Goal: Check status: Check status

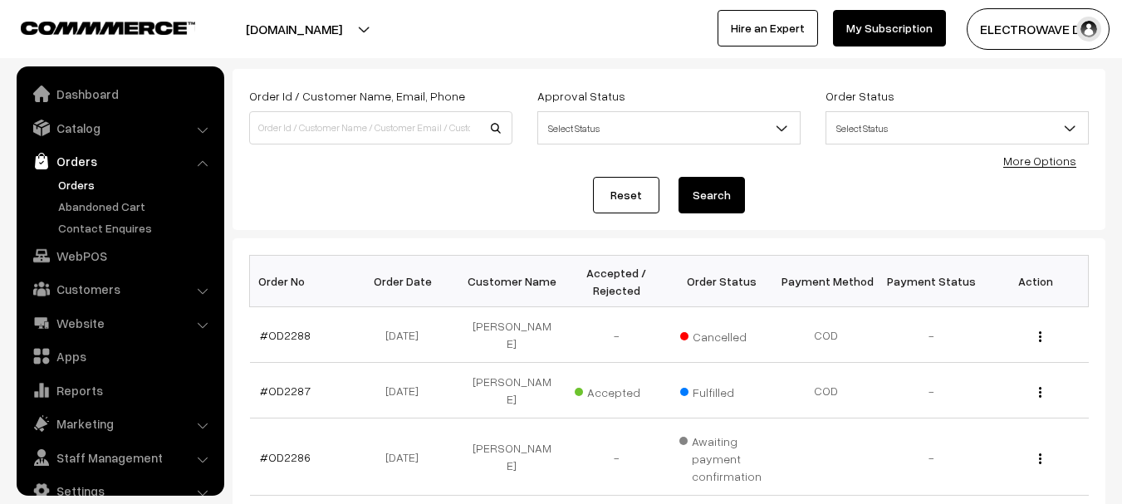
scroll to position [27, 0]
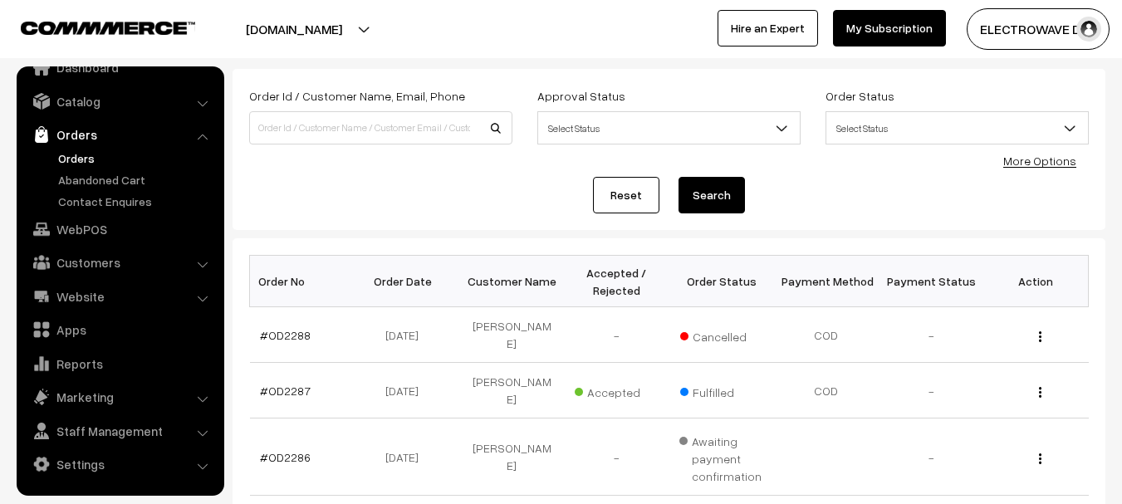
click at [86, 155] on link "Orders" at bounding box center [136, 158] width 164 height 17
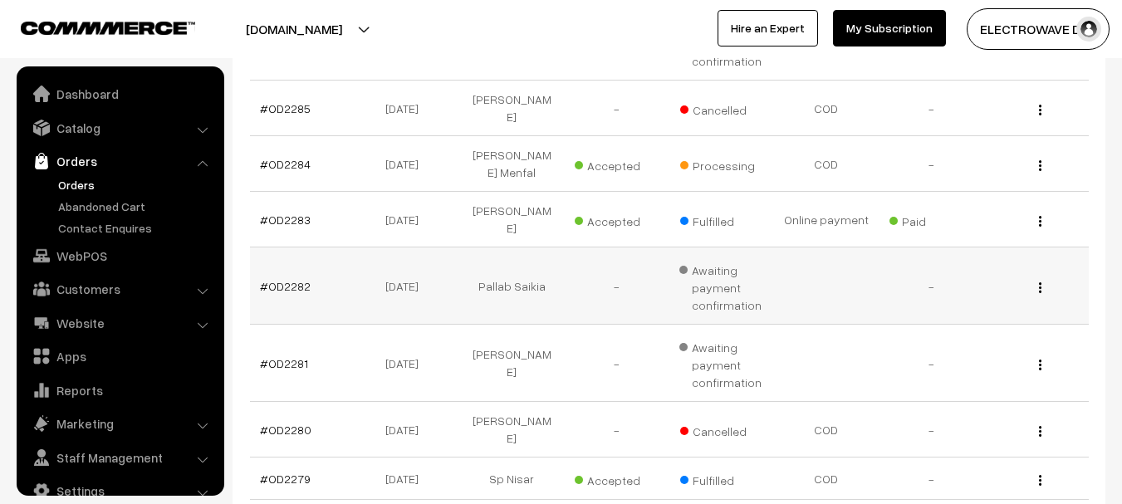
scroll to position [27, 0]
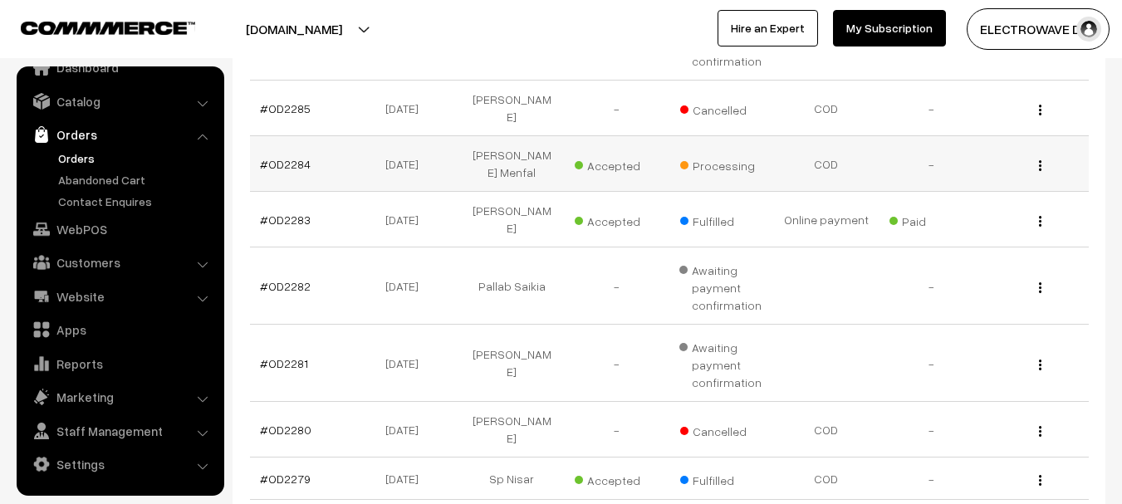
click at [280, 136] on td "#OD2284" at bounding box center [302, 164] width 105 height 56
click at [274, 157] on link "#OD2284" at bounding box center [285, 164] width 51 height 14
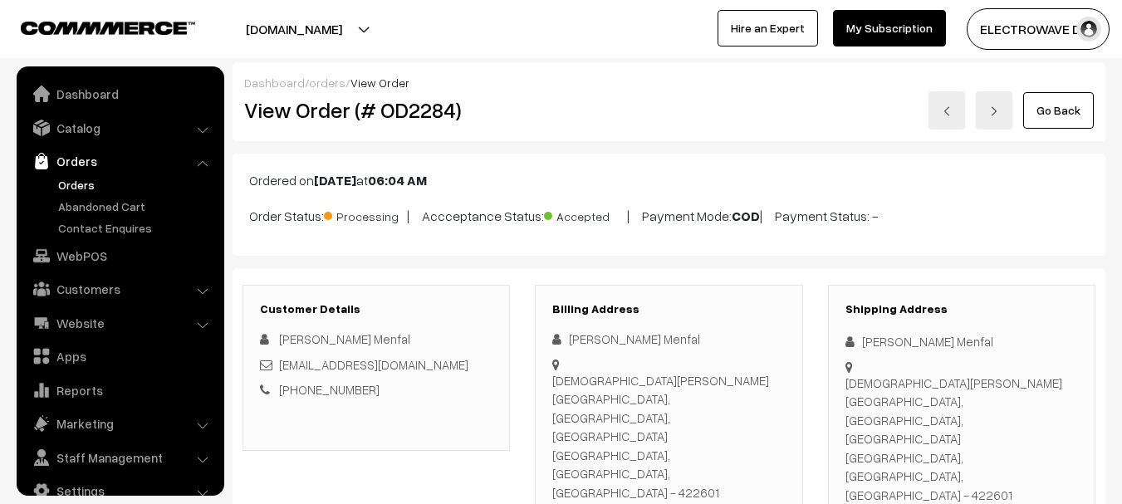
scroll to position [27, 0]
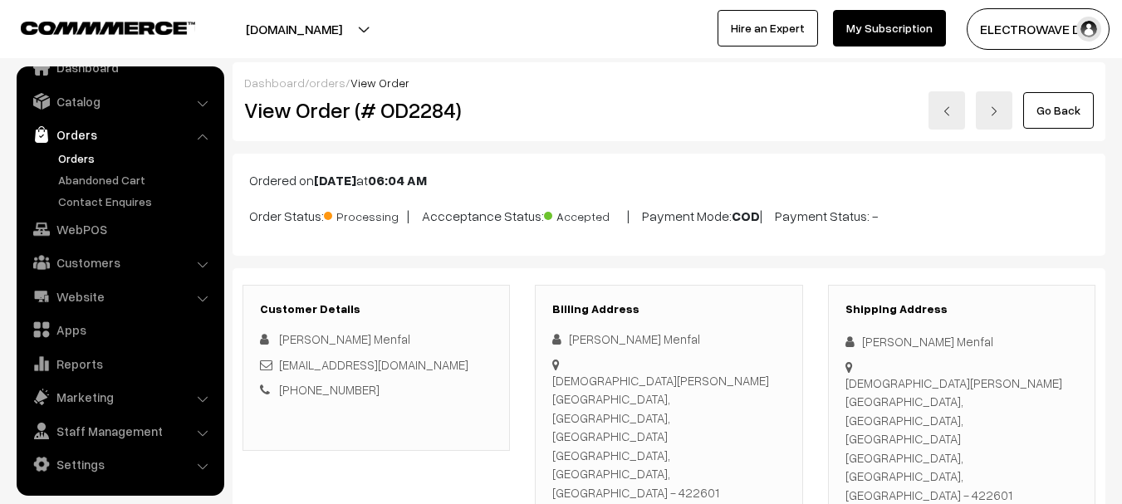
copy div "8805123539"
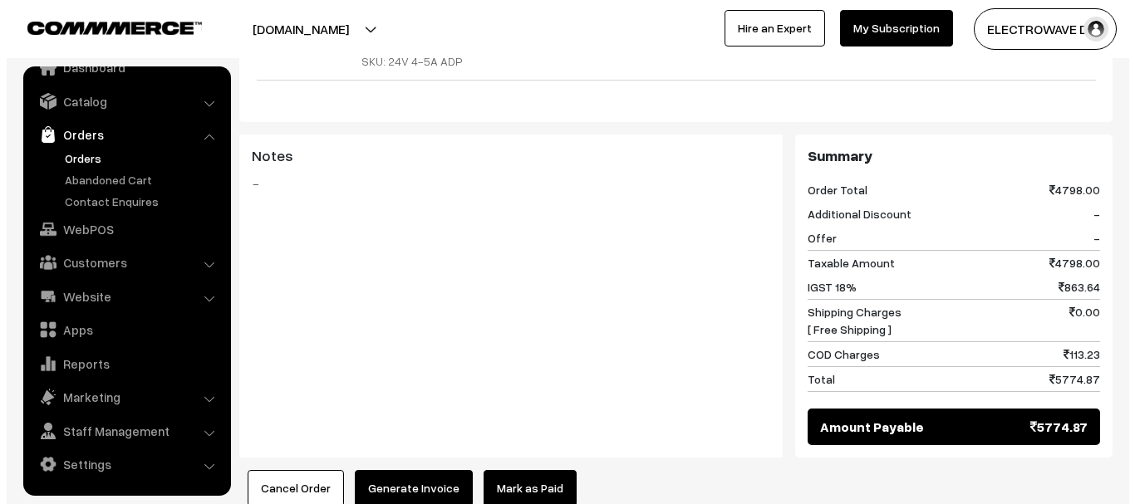
scroll to position [914, 0]
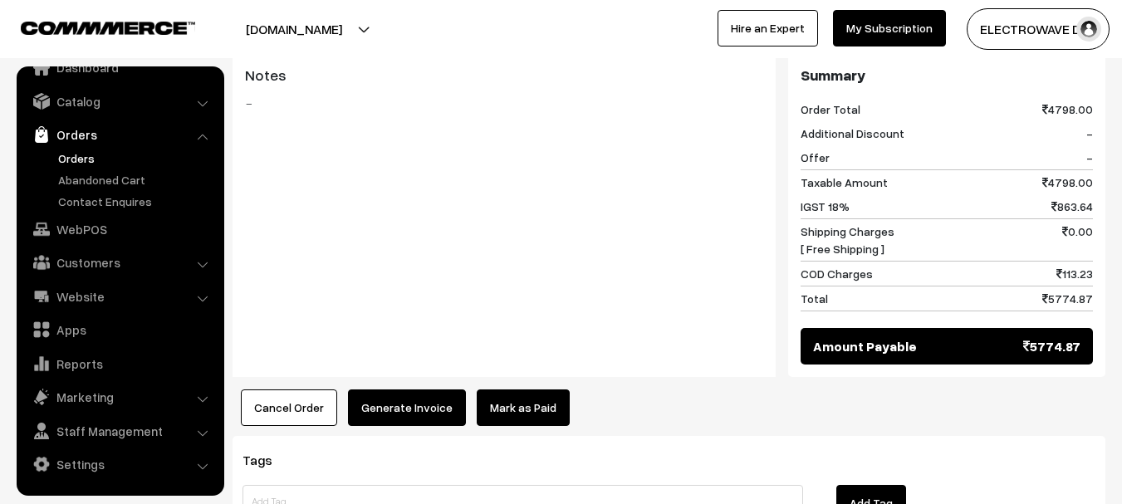
click at [385, 390] on button "Generate Invoice" at bounding box center [407, 408] width 118 height 37
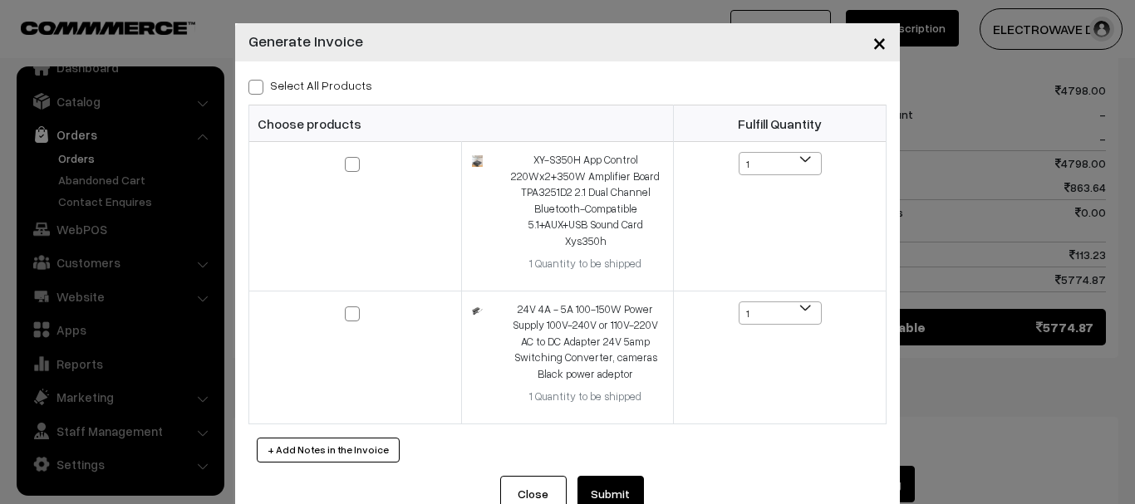
click at [518, 476] on button "Close" at bounding box center [533, 494] width 66 height 37
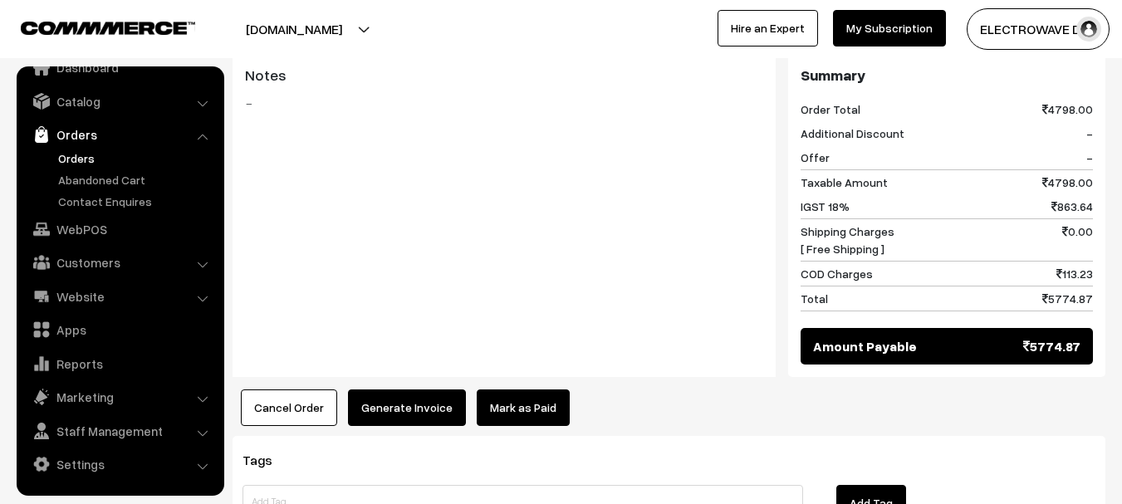
click at [275, 390] on button "Cancel Order" at bounding box center [289, 408] width 96 height 37
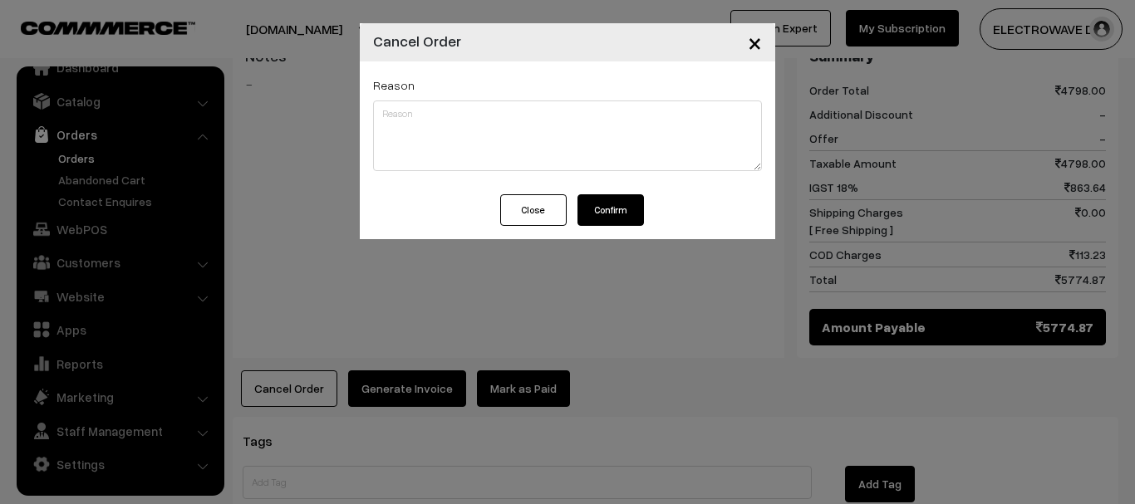
click at [614, 221] on button "Confirm" at bounding box center [610, 210] width 66 height 32
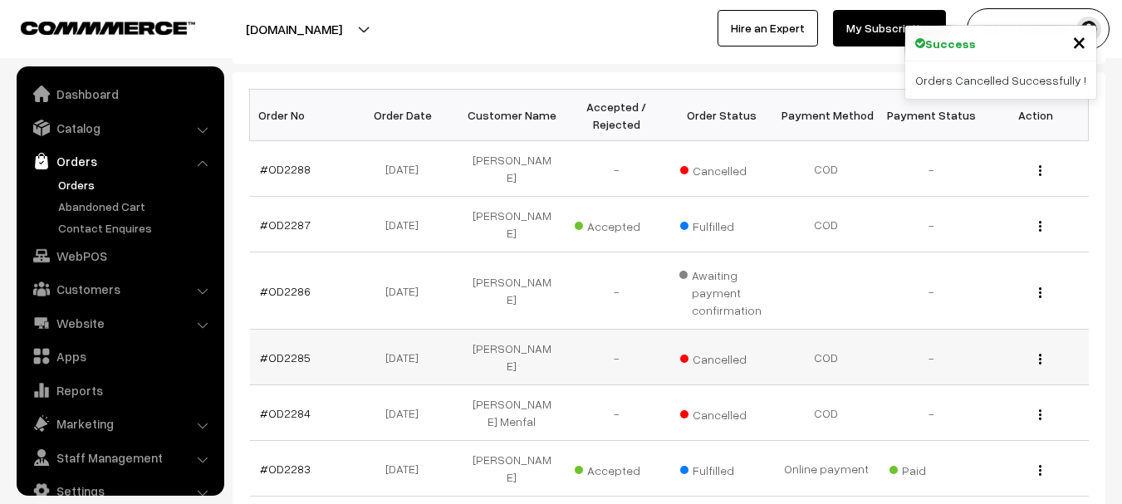
scroll to position [27, 0]
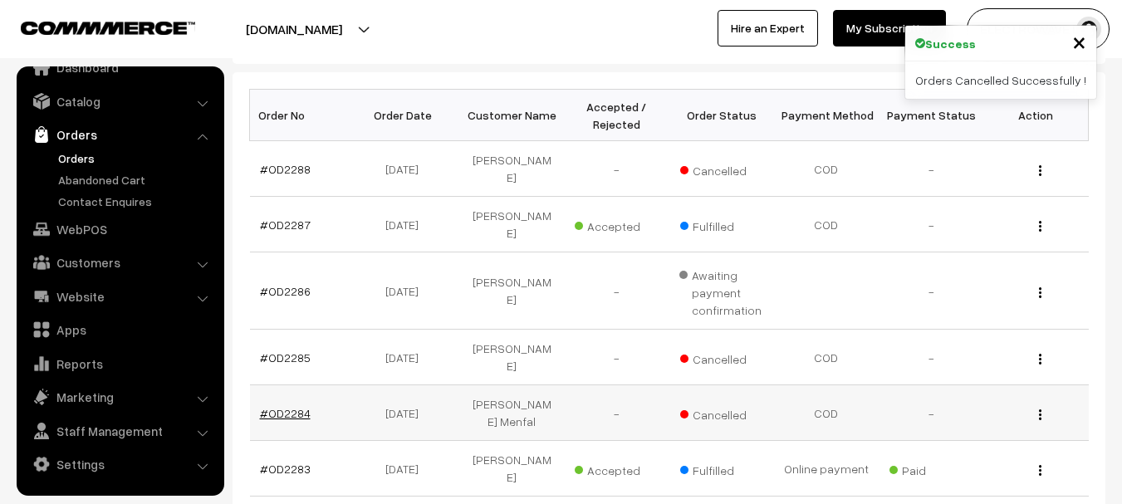
click at [294, 406] on link "#OD2284" at bounding box center [285, 413] width 51 height 14
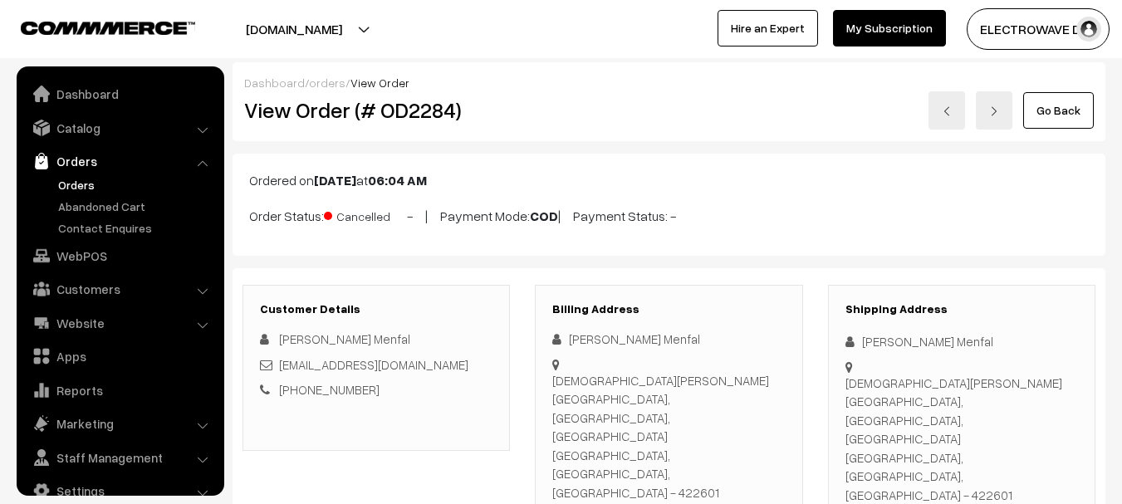
click at [434, 110] on h2 "View Order (# OD2284)" at bounding box center [377, 110] width 267 height 26
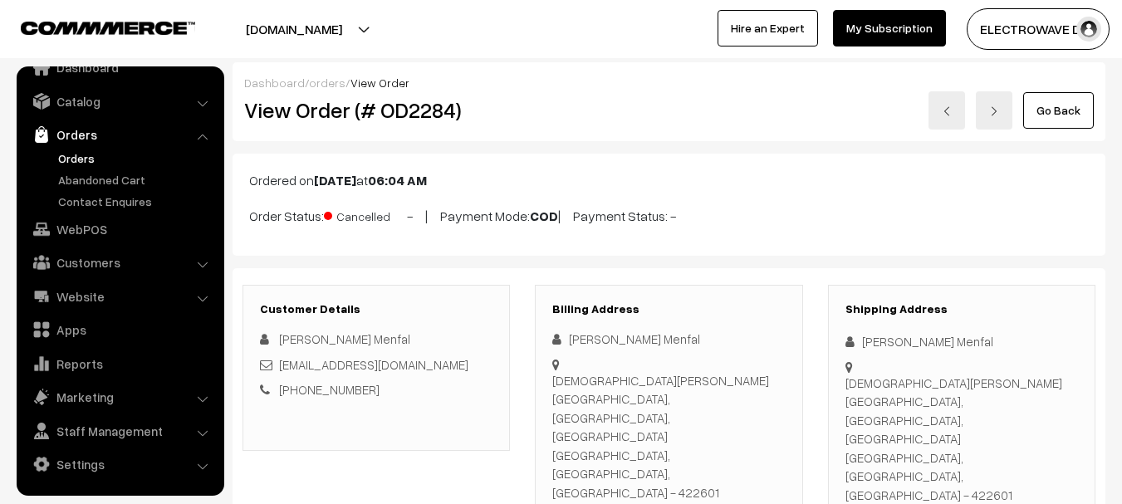
click at [312, 107] on h2 "View Order (# OD2284)" at bounding box center [377, 110] width 267 height 26
copy h2 "Order"
copy p "Order Status: Cancelled -"
copy p "Order Status: Cancelled"
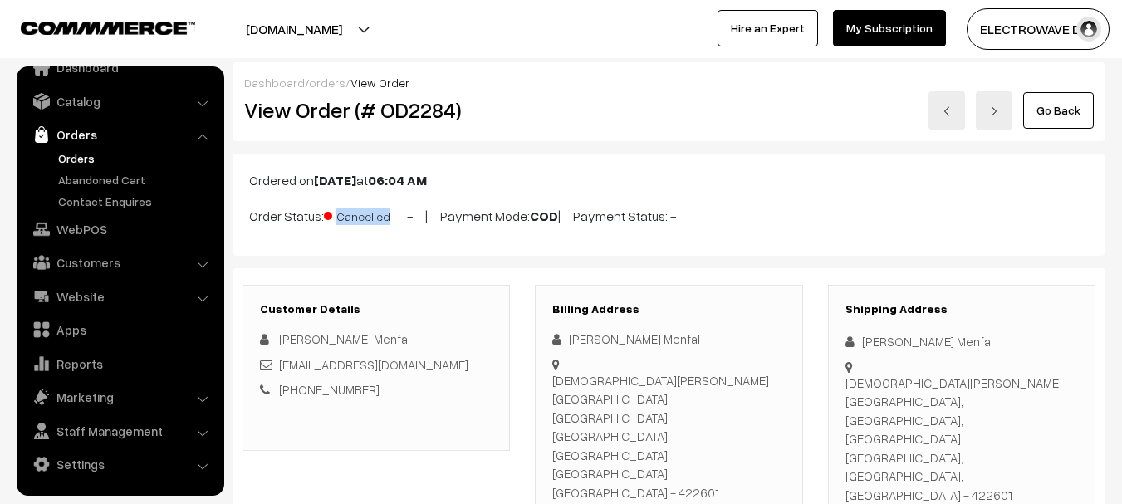
drag, startPoint x: 299, startPoint y: 213, endPoint x: 400, endPoint y: 213, distance: 100.5
click at [400, 213] on div "Ordered on Sep 18, 2025 at 06:04 AM Order Status: Cancelled - | Payment Mode: C…" at bounding box center [669, 205] width 873 height 102
click at [83, 162] on link "Orders" at bounding box center [136, 158] width 164 height 17
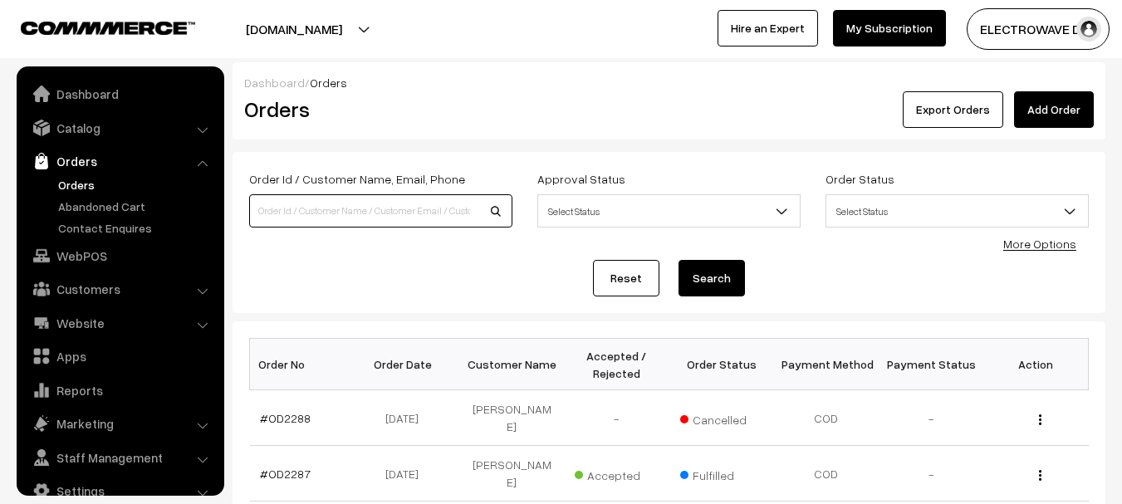
drag, startPoint x: 0, startPoint y: 0, endPoint x: 382, endPoint y: 208, distance: 435.2
click at [381, 208] on input at bounding box center [380, 210] width 263 height 33
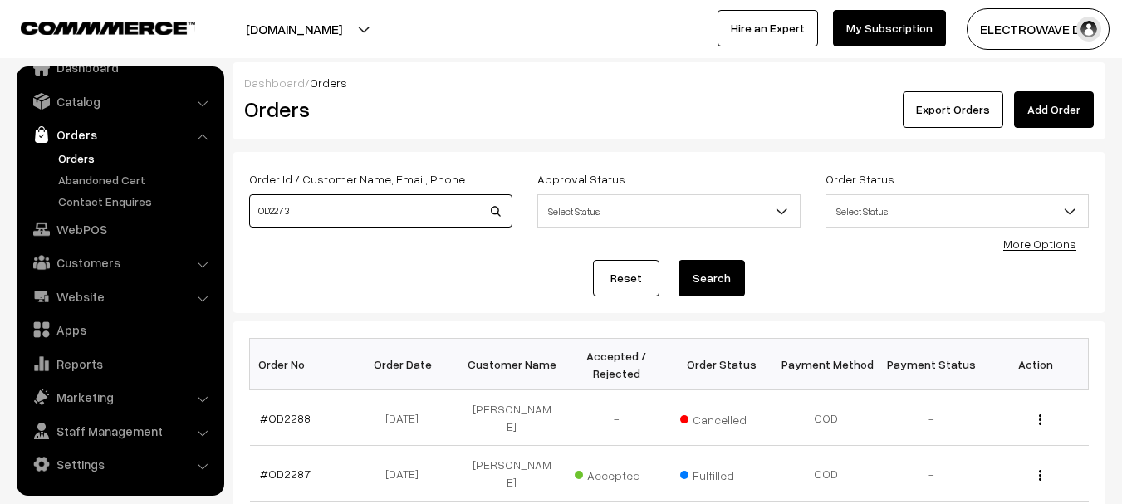
type input "OD2273"
click at [679, 260] on button "Search" at bounding box center [712, 278] width 66 height 37
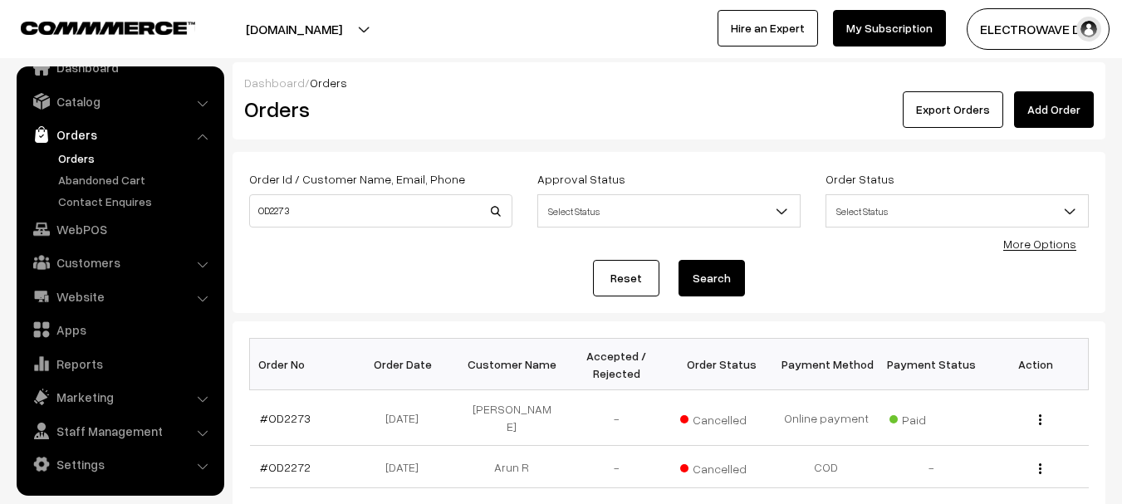
scroll to position [83, 0]
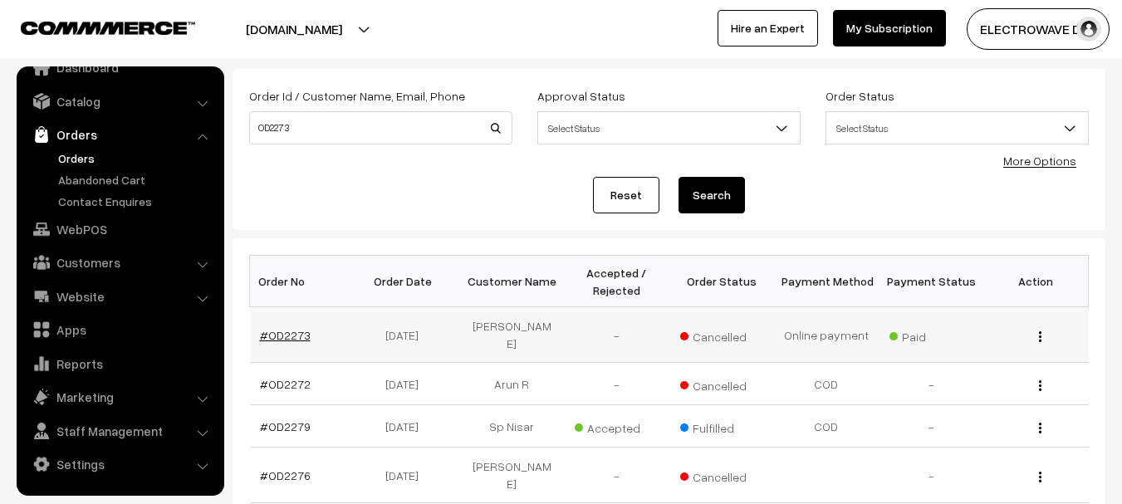
click at [280, 331] on link "#OD2273" at bounding box center [285, 335] width 51 height 14
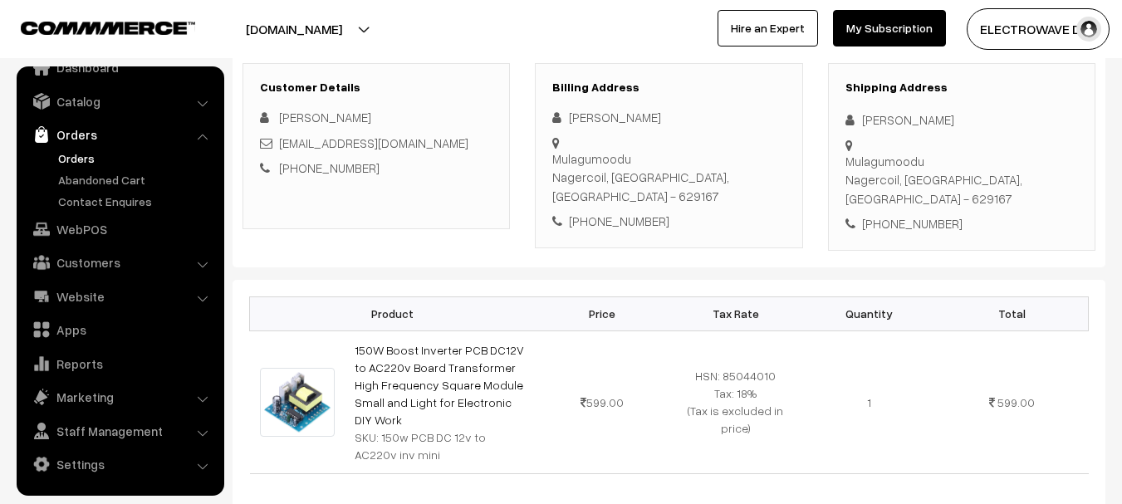
scroll to position [249, 0]
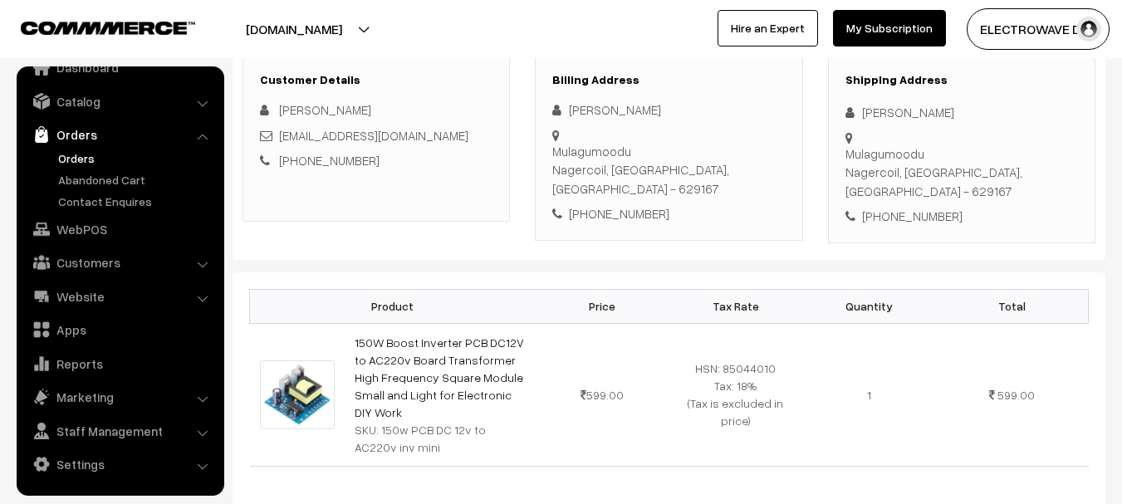
click at [921, 207] on div "+91 9344410133" at bounding box center [962, 216] width 233 height 19
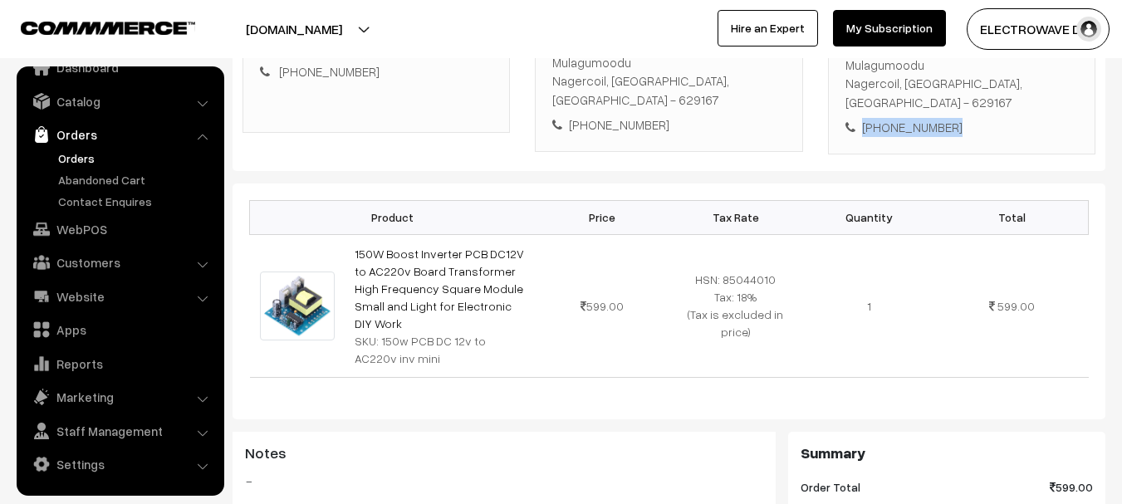
scroll to position [148, 0]
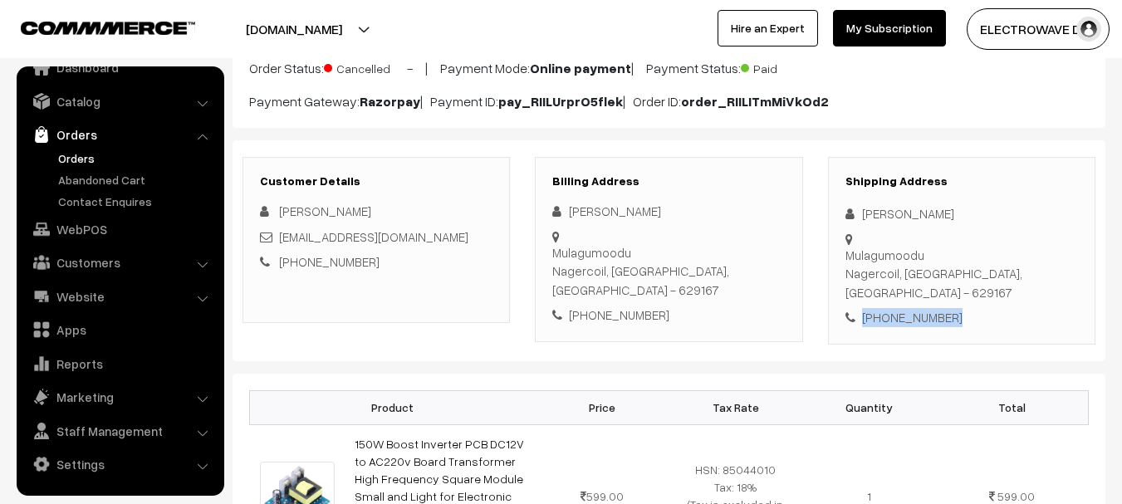
copy div "+91 9344410133"
click at [918, 308] on div "+91 9344410133" at bounding box center [962, 317] width 233 height 19
click at [917, 308] on div "+91 9344410133" at bounding box center [962, 317] width 233 height 19
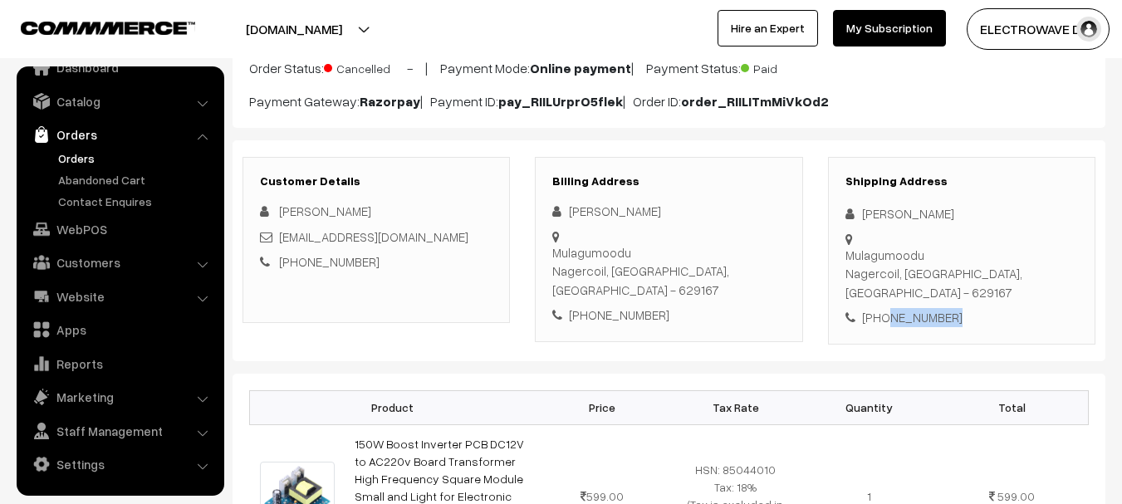
click at [919, 308] on div "+91 9344410133" at bounding box center [962, 317] width 233 height 19
copy div "9344410133"
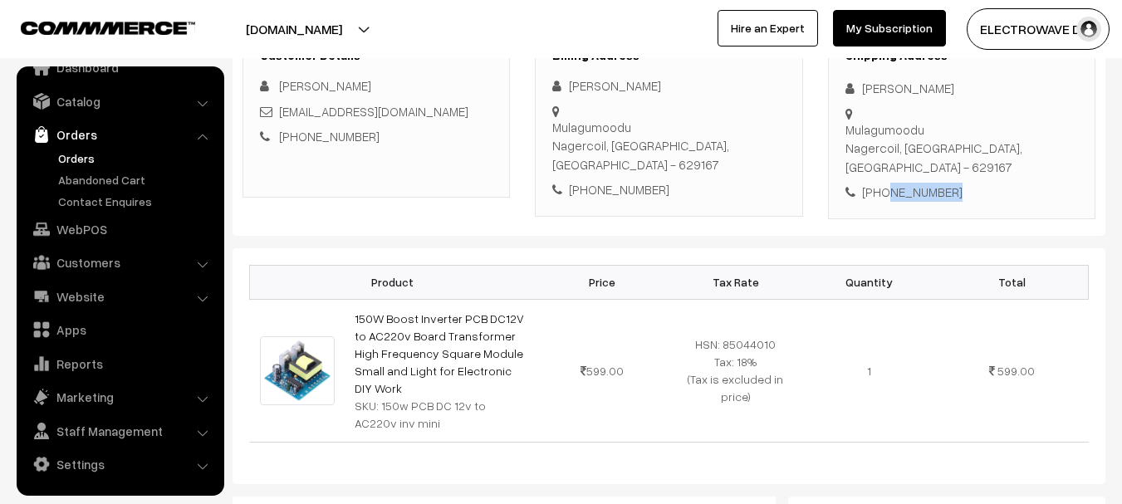
scroll to position [397, 0]
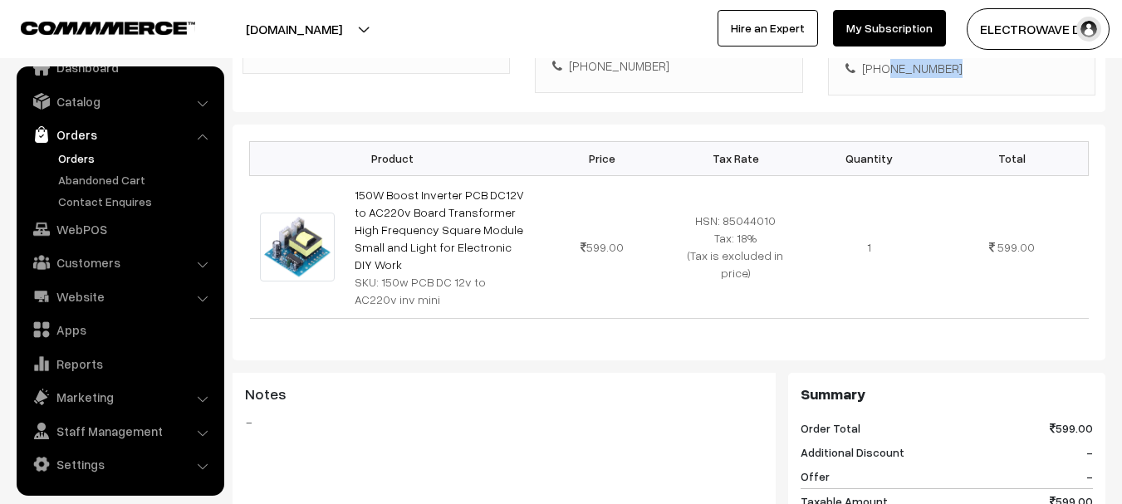
click at [348, 37] on button "[DOMAIN_NAME]" at bounding box center [294, 29] width 213 height 42
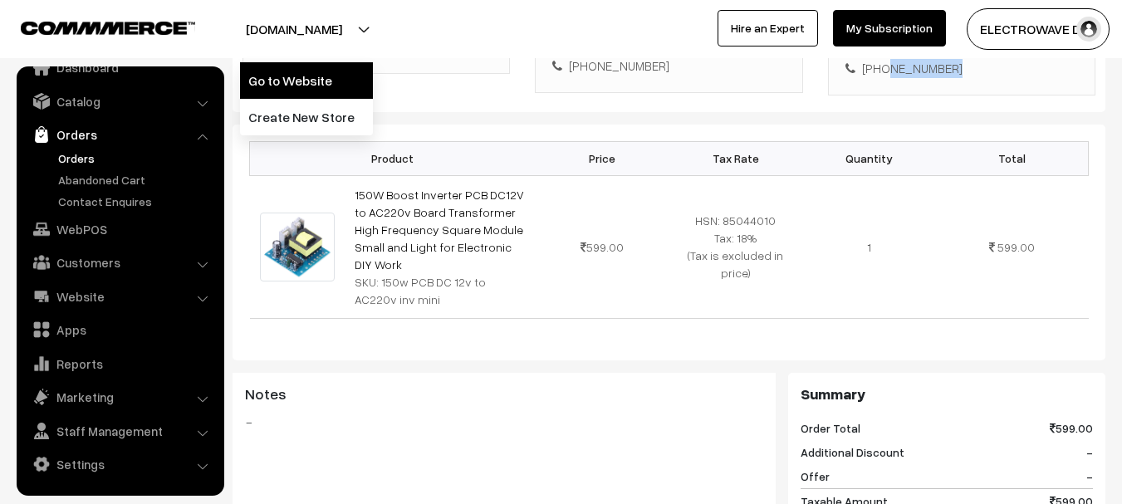
click at [333, 75] on link "Go to Website" at bounding box center [306, 80] width 133 height 37
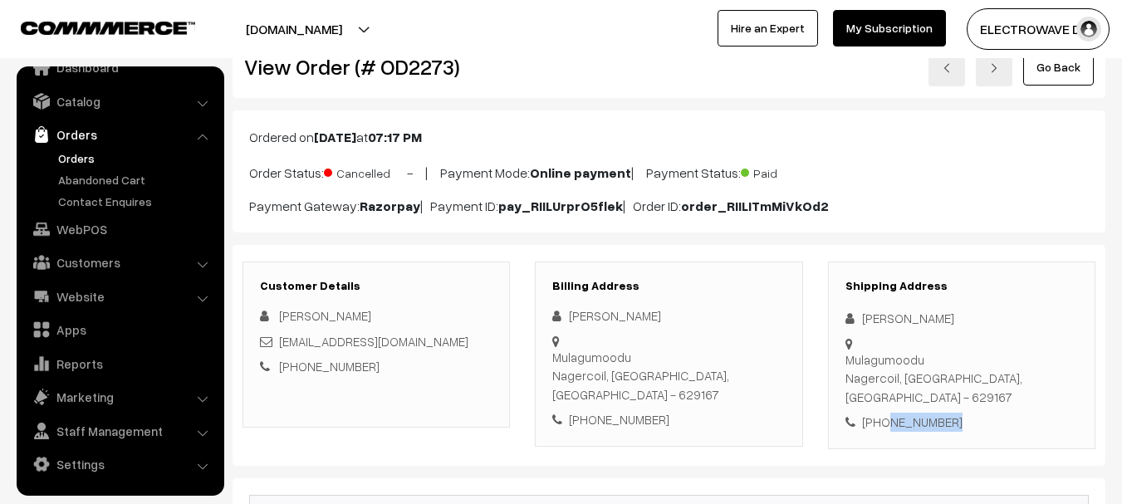
scroll to position [83, 0]
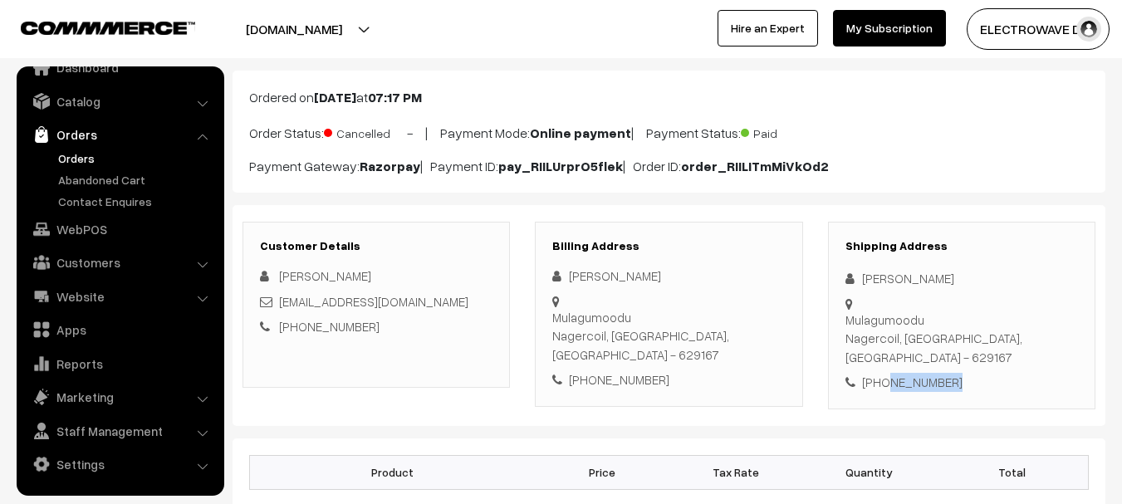
click at [76, 160] on link "Orders" at bounding box center [136, 158] width 164 height 17
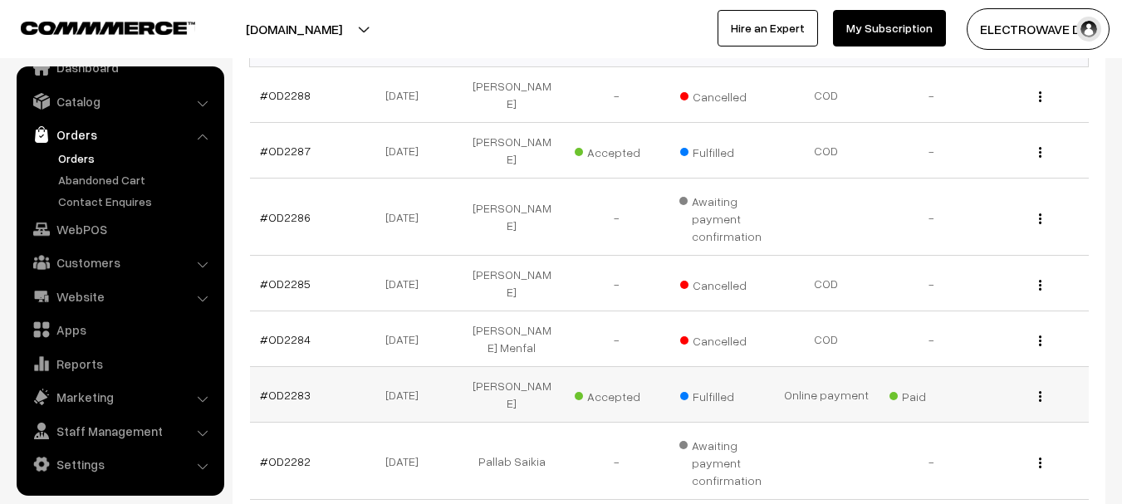
scroll to position [166, 0]
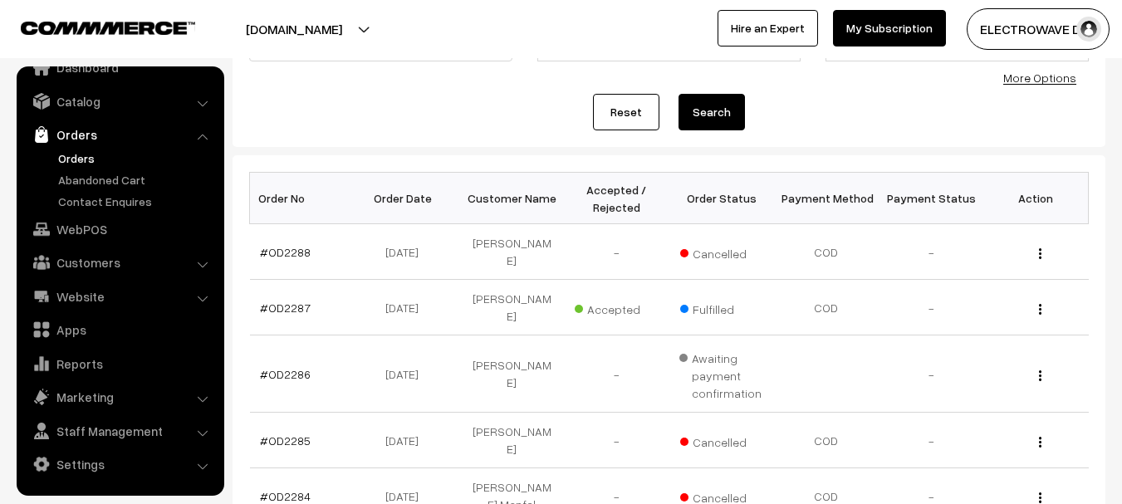
click at [77, 158] on link "Orders" at bounding box center [136, 158] width 164 height 17
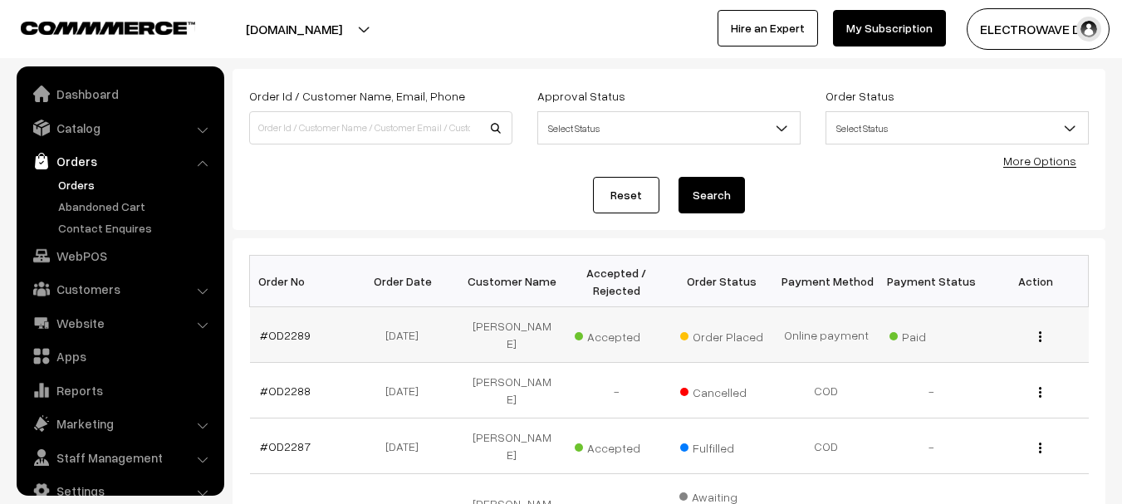
scroll to position [27, 0]
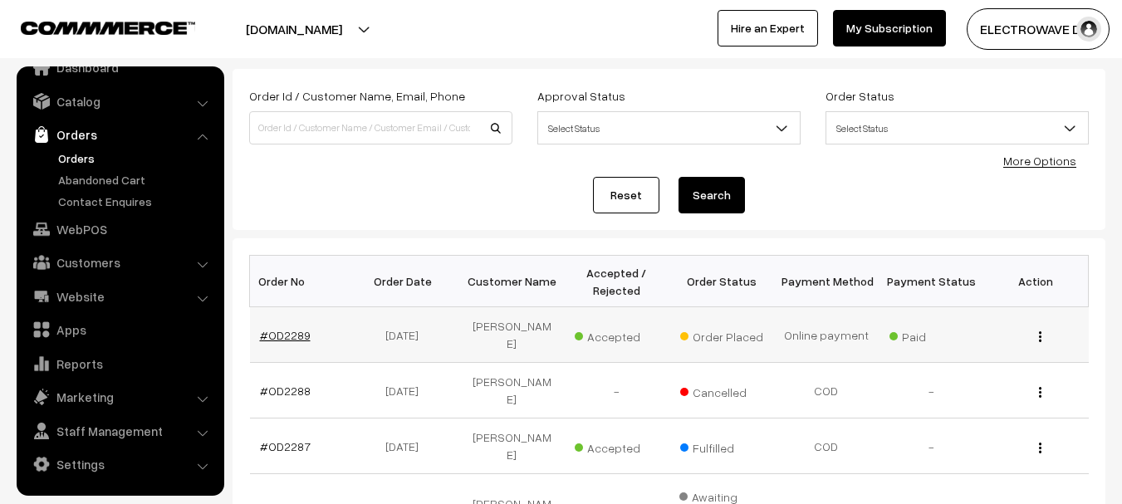
click at [275, 332] on link "#OD2289" at bounding box center [285, 335] width 51 height 14
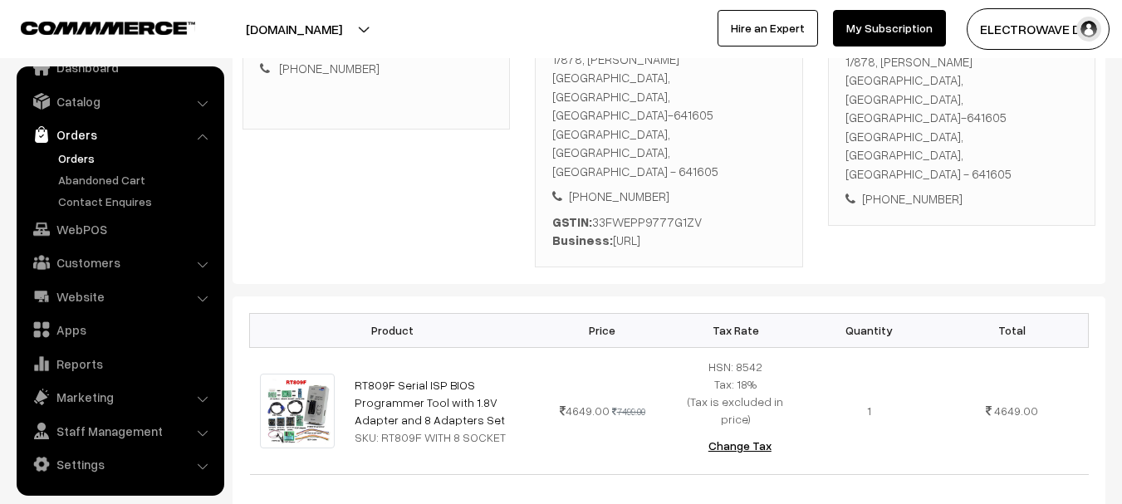
scroll to position [581, 0]
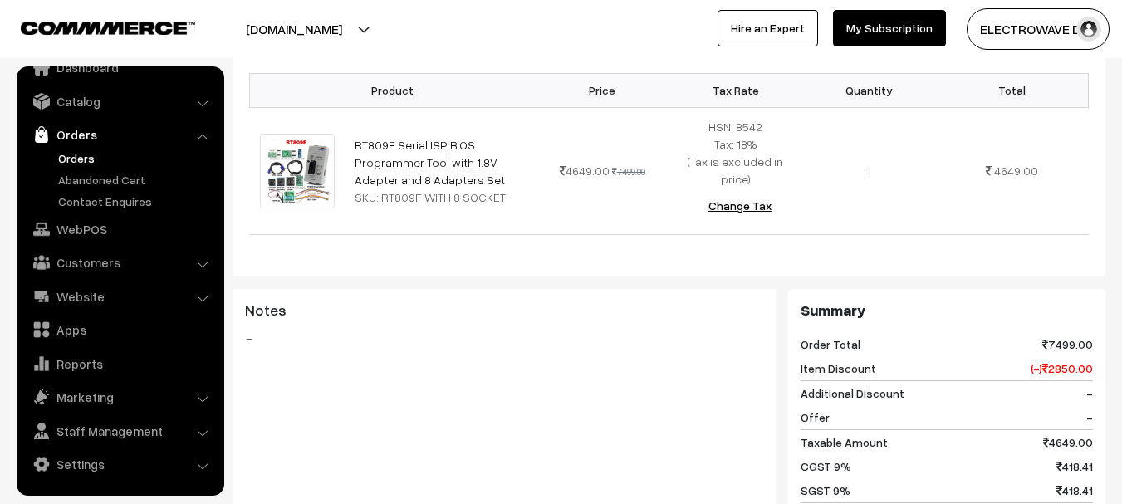
click at [73, 159] on link "Orders" at bounding box center [136, 158] width 164 height 17
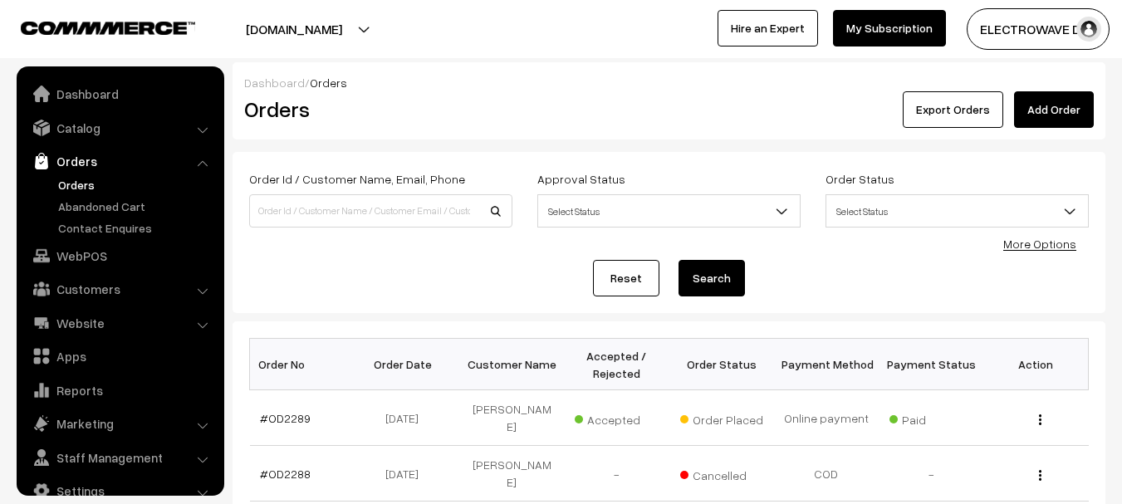
scroll to position [27, 0]
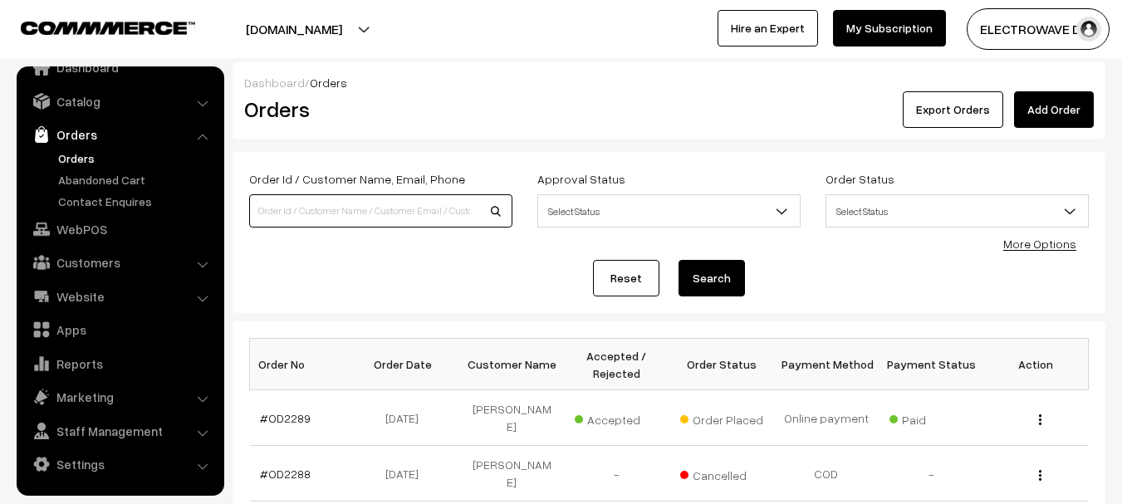
click at [377, 222] on input at bounding box center [380, 210] width 263 height 33
type input "OD2202"
click at [679, 260] on button "Search" at bounding box center [712, 278] width 66 height 37
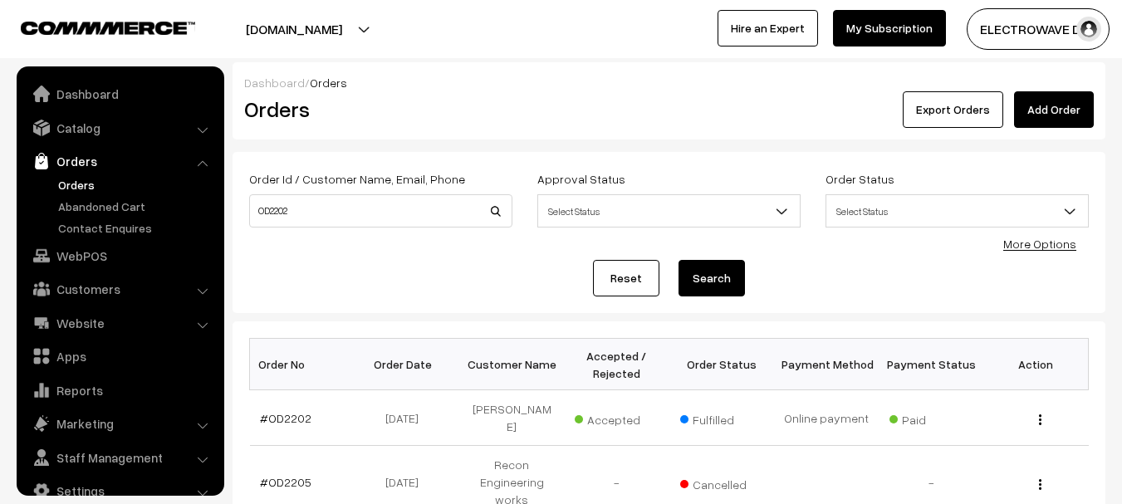
scroll to position [27, 0]
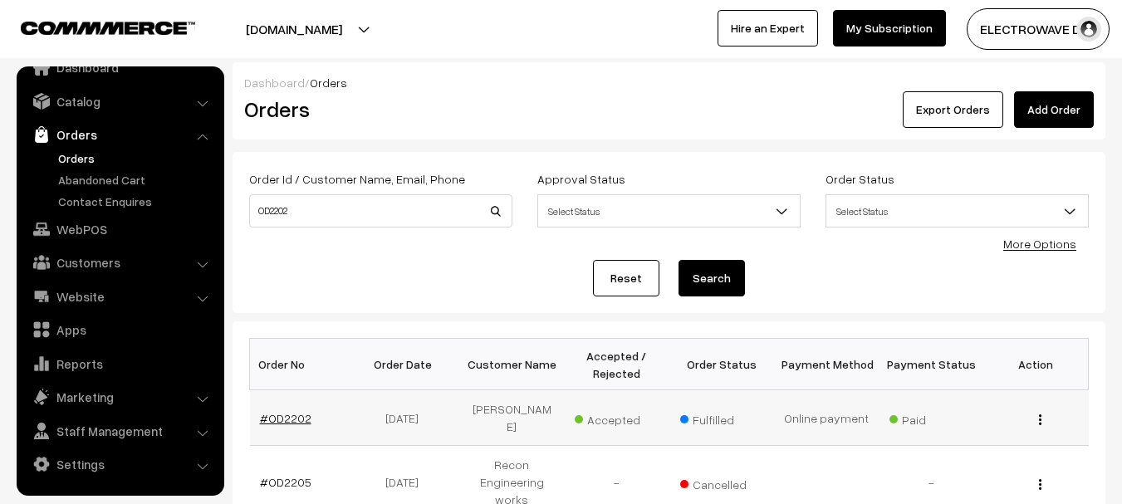
click at [302, 411] on link "#OD2202" at bounding box center [285, 418] width 51 height 14
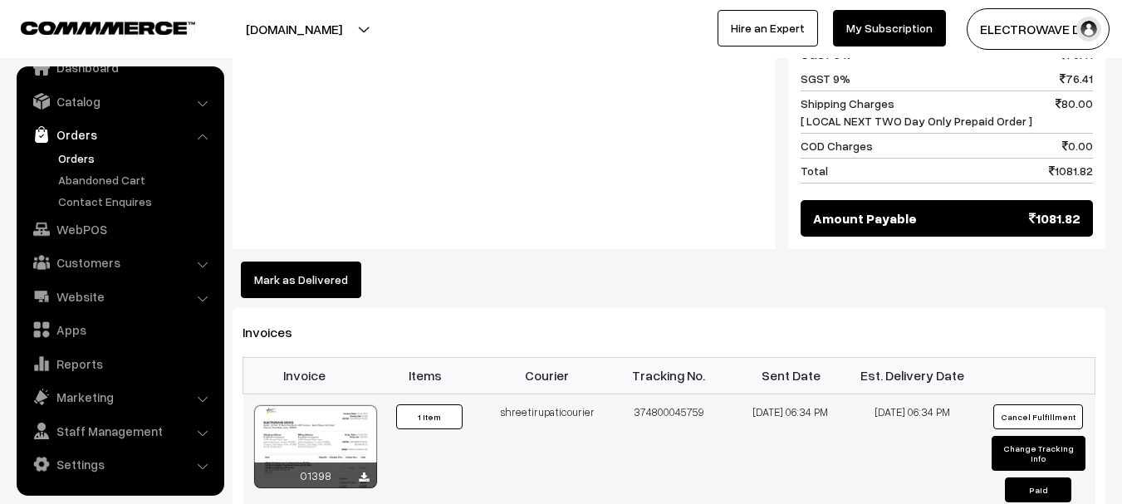
scroll to position [997, 0]
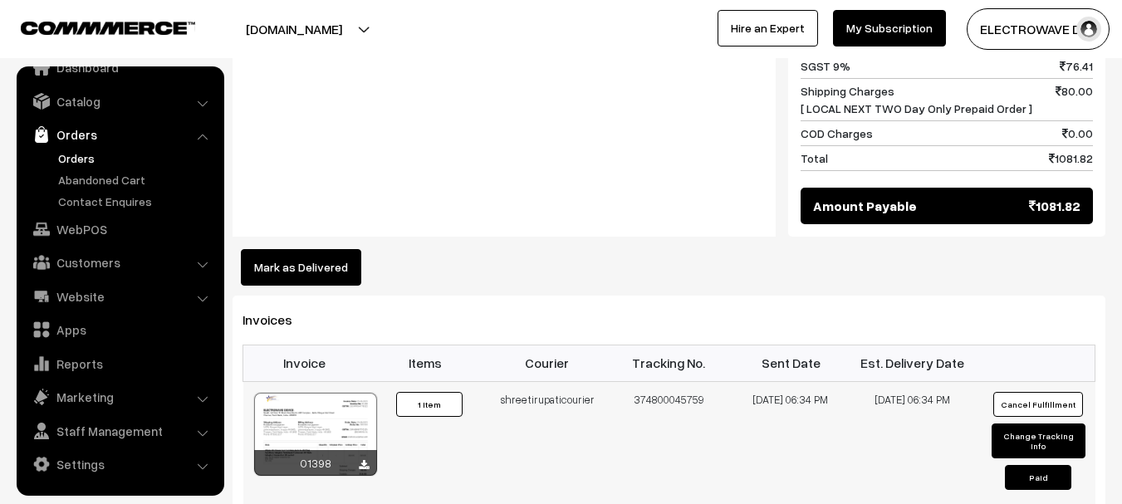
click at [338, 393] on div at bounding box center [315, 434] width 123 height 83
click at [82, 158] on link "Orders" at bounding box center [136, 158] width 164 height 17
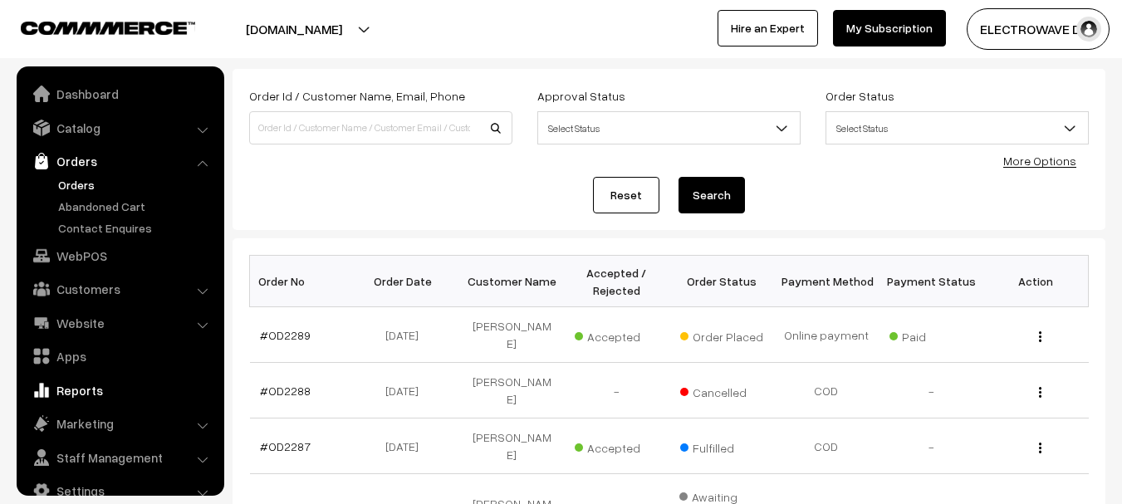
scroll to position [27, 0]
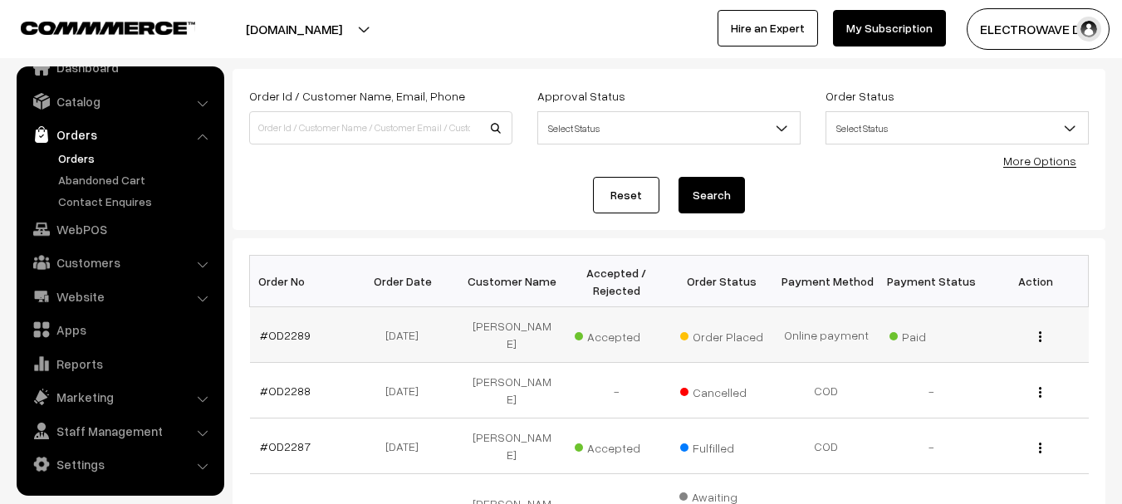
click at [272, 326] on td "#OD2289" at bounding box center [302, 335] width 105 height 56
click at [297, 333] on link "#OD2289" at bounding box center [285, 335] width 51 height 14
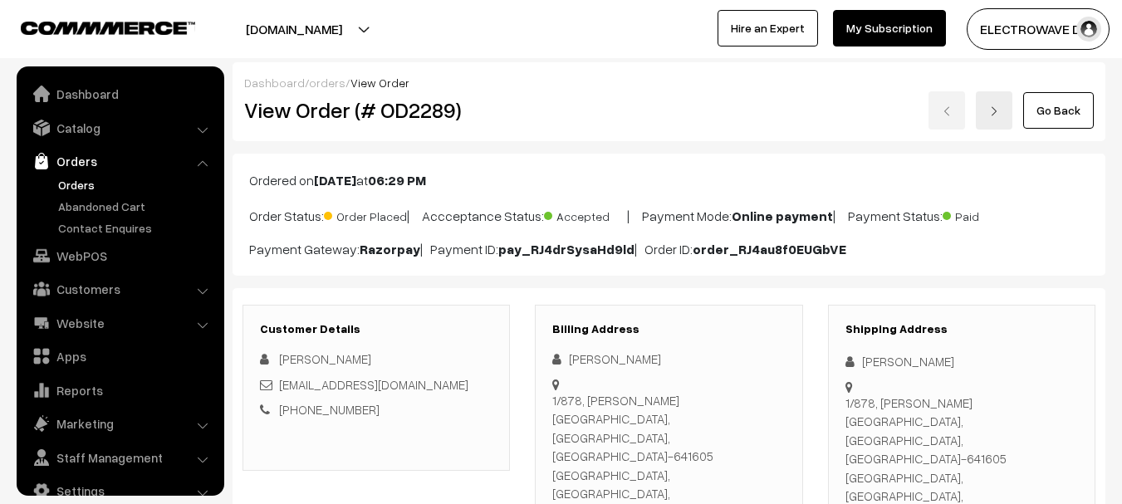
scroll to position [27, 0]
